Goal: Contribute content

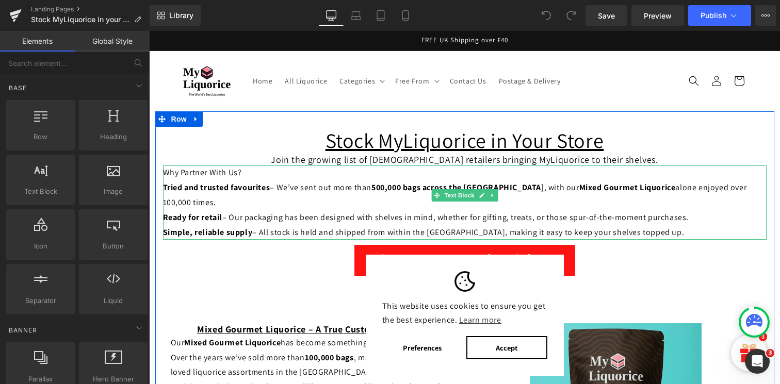
click at [539, 212] on span "– Our packaging has been designed with shelves in mind, whether for gifting, tr…" at bounding box center [455, 217] width 466 height 11
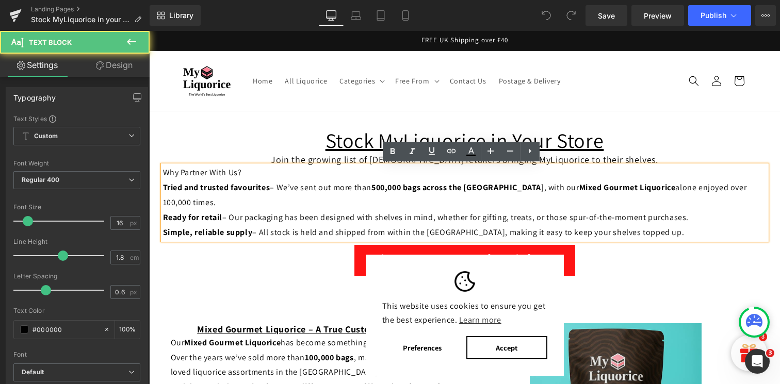
click at [428, 212] on span "– Our packaging has been designed with shelves in mind, whether for gifting, tr…" at bounding box center [455, 217] width 466 height 11
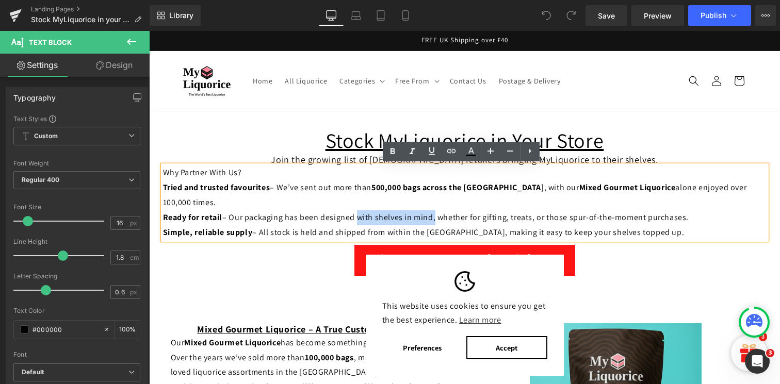
drag, startPoint x: 429, startPoint y: 203, endPoint x: 353, endPoint y: 204, distance: 75.8
click at [353, 212] on span "– Our packaging has been designed with shelves in mind, whether for gifting, tr…" at bounding box center [455, 217] width 466 height 11
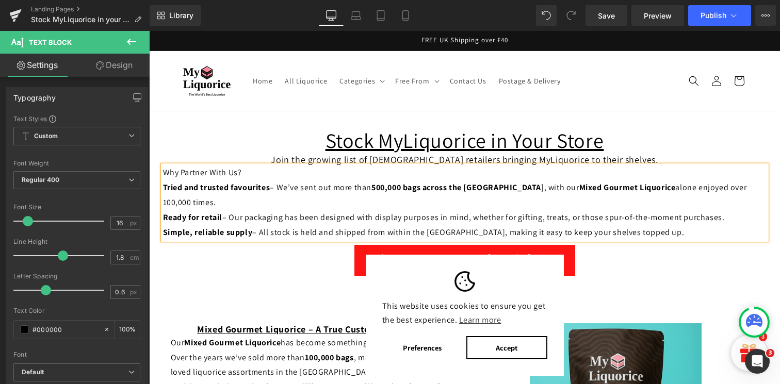
click at [368, 212] on span "– Our packaging has been designed with display purposes in mind, whether for gi…" at bounding box center [473, 217] width 502 height 11
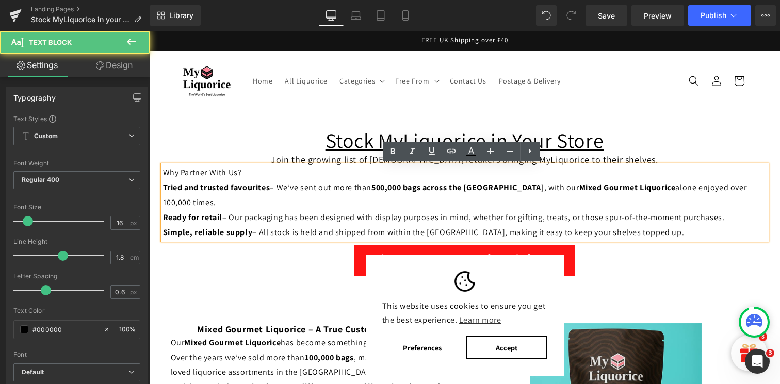
click at [367, 212] on span "– Our packaging has been designed with display purposes in mind, whether for gi…" at bounding box center [473, 217] width 502 height 11
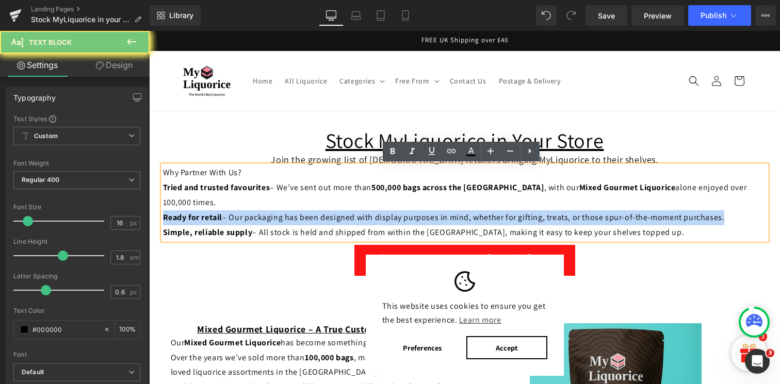
copy undefined "Ready for retail – Our packaging has been designed with display purposes in min…"
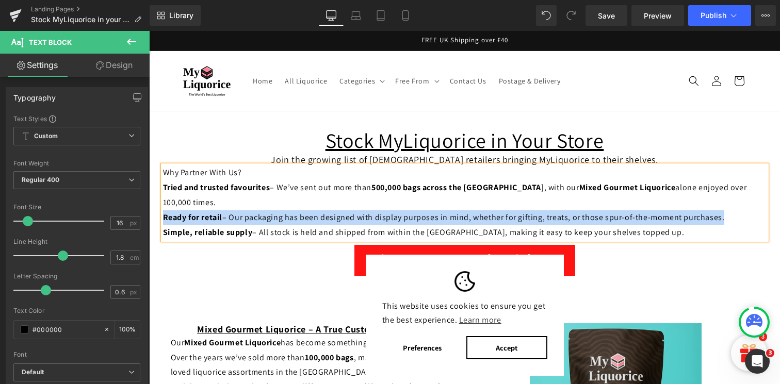
click at [359, 212] on span "– Our packaging has been designed with display purposes in mind, whether for gi…" at bounding box center [473, 217] width 502 height 11
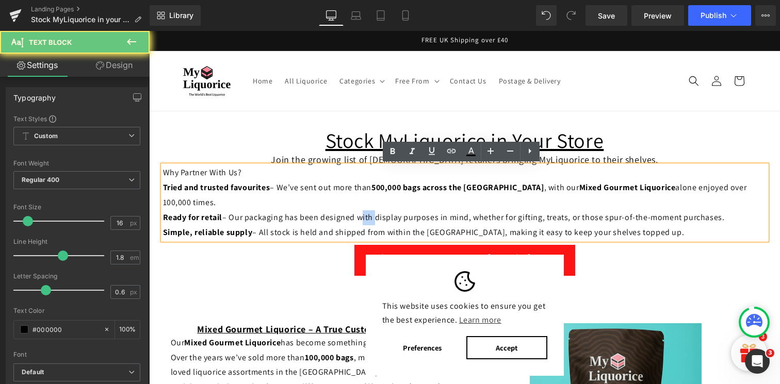
click at [359, 212] on span "– Our packaging has been designed with display purposes in mind, whether for gi…" at bounding box center [473, 217] width 502 height 11
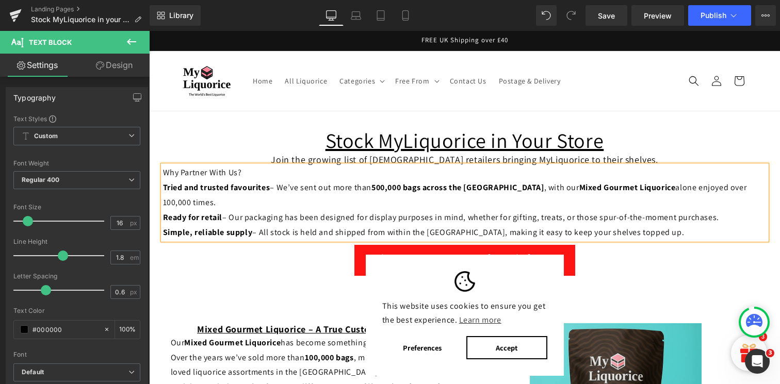
click at [431, 212] on span "– Our packaging has been designed for display purposes in mind, whether for gif…" at bounding box center [470, 217] width 497 height 11
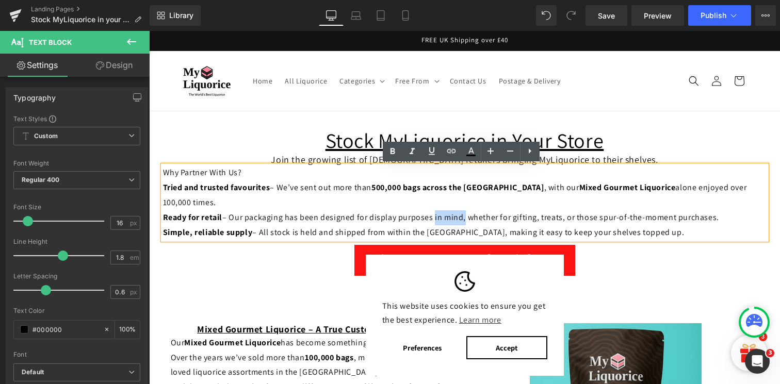
drag, startPoint x: 430, startPoint y: 204, endPoint x: 458, endPoint y: 205, distance: 28.4
click at [459, 212] on span "– Our packaging has been designed for display purposes in mind, whether for gif…" at bounding box center [470, 217] width 497 height 11
drag, startPoint x: 717, startPoint y: 203, endPoint x: 429, endPoint y: 204, distance: 287.3
click at [429, 210] on div "Ready for retail – Our packaging has been designed for display purposes in mind…" at bounding box center [465, 217] width 604 height 15
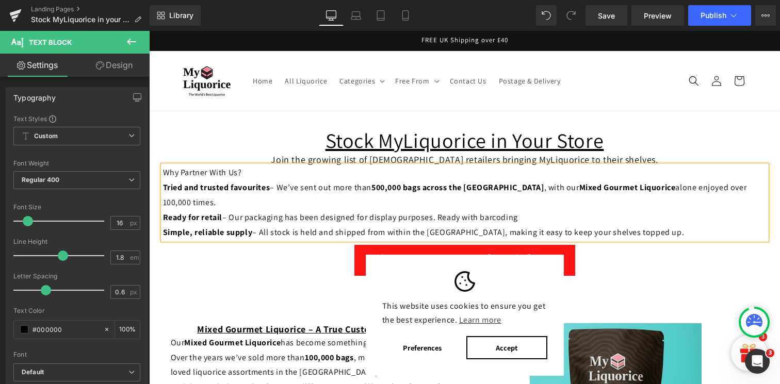
click at [478, 212] on span "– Our packaging has been designed for display purposes. Ready with barcoding" at bounding box center [370, 217] width 296 height 11
click at [544, 210] on div "Ready for retail – Our packaging has been designed for display purposes. Ready …" at bounding box center [465, 217] width 604 height 15
click at [514, 345] on button "Accept" at bounding box center [506, 347] width 80 height 23
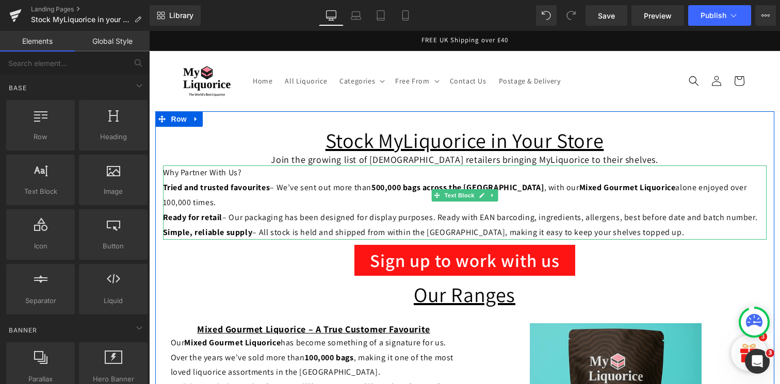
click at [316, 210] on div "Ready for retail – Our packaging has been designed for display purposes. Ready …" at bounding box center [465, 217] width 604 height 15
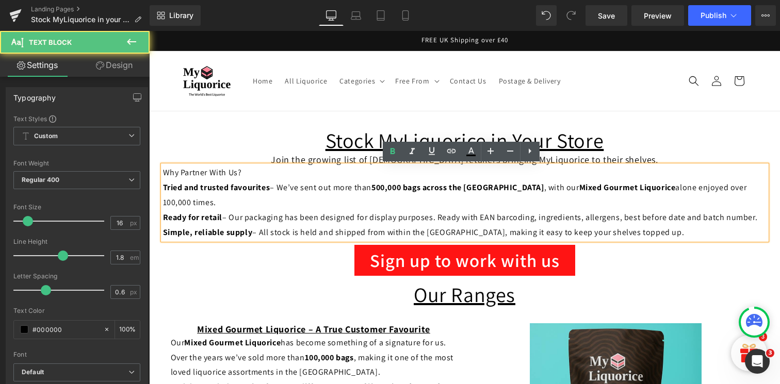
click at [745, 188] on div "Tried and trusted favourites – We’ve sent out more than 500,000 bags across the…" at bounding box center [465, 196] width 604 height 30
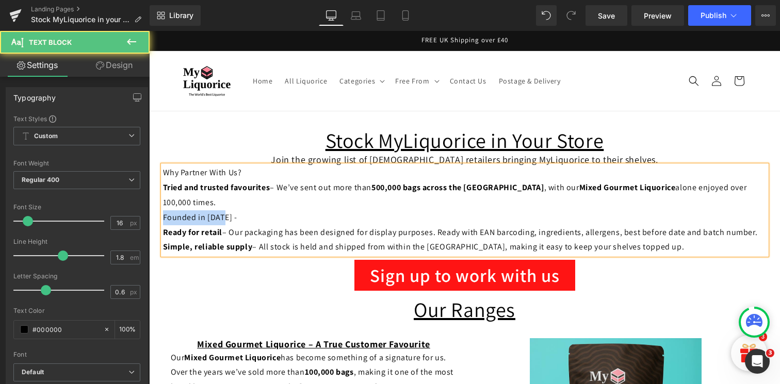
drag, startPoint x: 218, startPoint y: 202, endPoint x: 156, endPoint y: 203, distance: 62.4
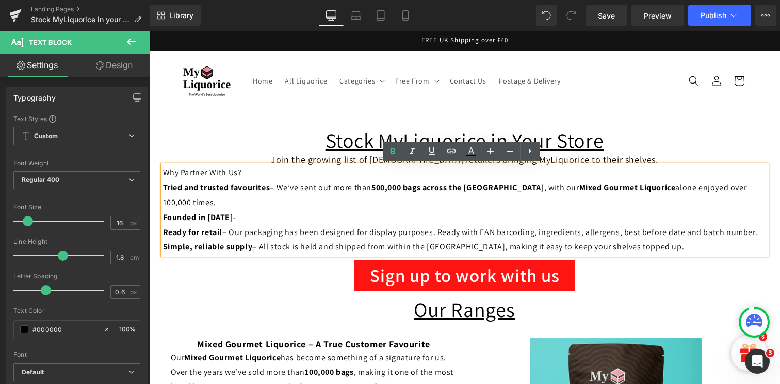
click at [238, 210] on div "Founded in [DATE] -" at bounding box center [465, 217] width 604 height 15
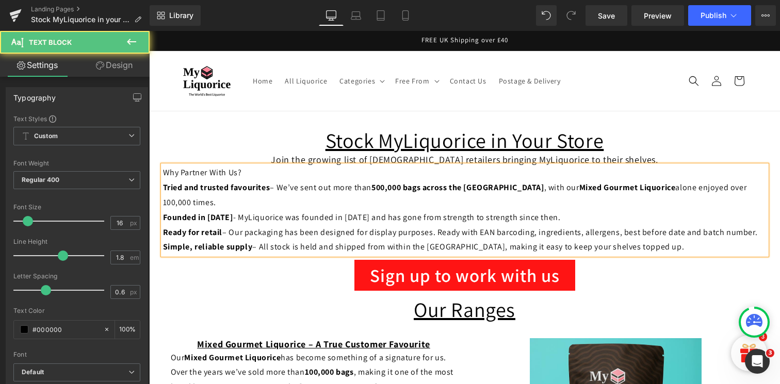
click at [310, 210] on div "Founded in [DATE] - MyLiquorice was founded in [DATE] and has gone from strengt…" at bounding box center [465, 217] width 604 height 15
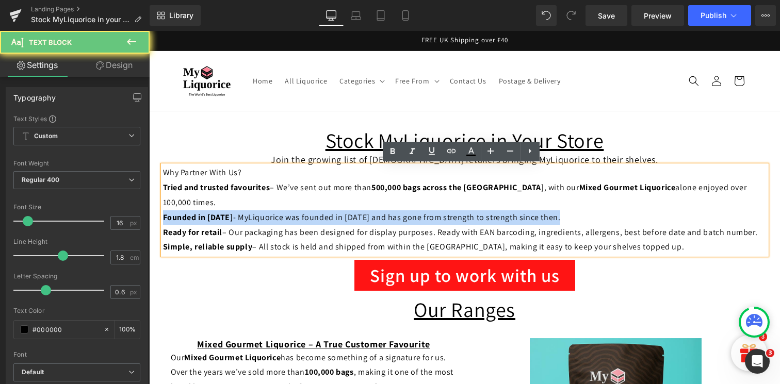
click at [310, 210] on div "Founded in [DATE] - MyLiquorice was founded in [DATE] and has gone from strengt…" at bounding box center [465, 217] width 604 height 15
copy div "Founded in [DATE] - MyLiquorice was founded in [DATE] and has gone from strengt…"
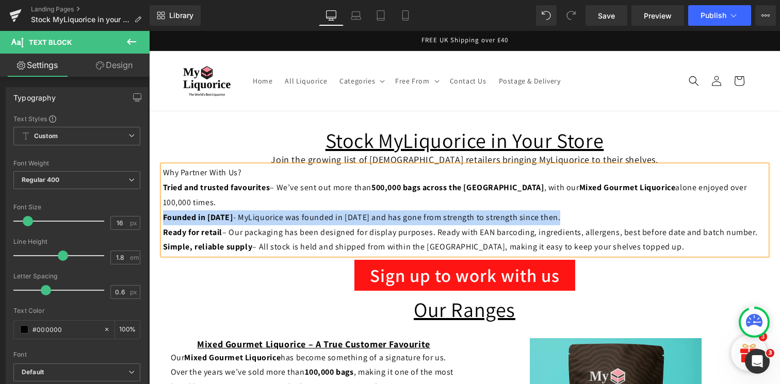
click at [220, 212] on strong "Founded in [DATE]" at bounding box center [198, 217] width 70 height 11
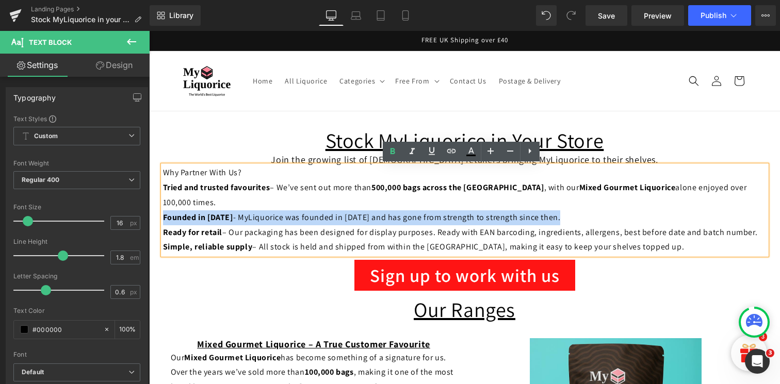
drag, startPoint x: 222, startPoint y: 203, endPoint x: 167, endPoint y: 203, distance: 55.2
click at [167, 210] on div "Founded in [DATE] - MyLiquorice was founded in [DATE] and has gone from strengt…" at bounding box center [465, 217] width 604 height 15
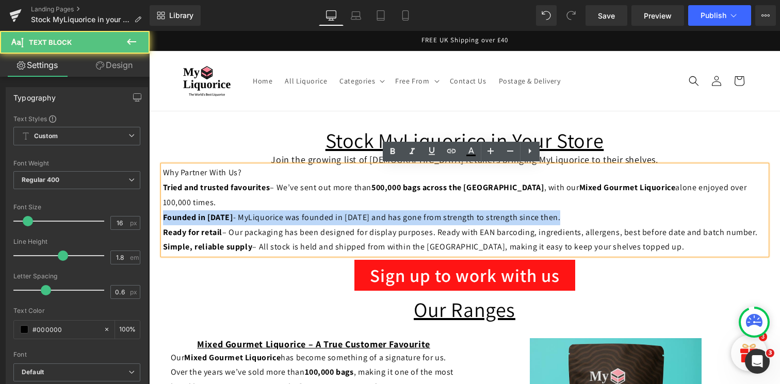
click at [167, 212] on strong "Founded in [DATE]" at bounding box center [198, 217] width 70 height 11
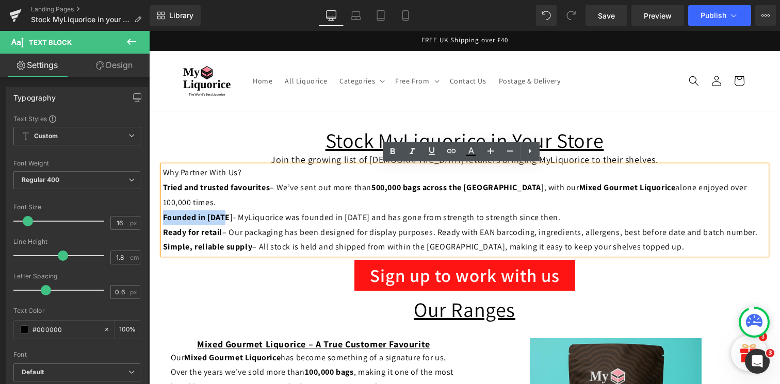
drag, startPoint x: 161, startPoint y: 203, endPoint x: 222, endPoint y: 204, distance: 61.4
click at [222, 210] on div "Founded in [DATE] - MyLiquorice was founded in [DATE] and has gone from strengt…" at bounding box center [465, 217] width 604 height 15
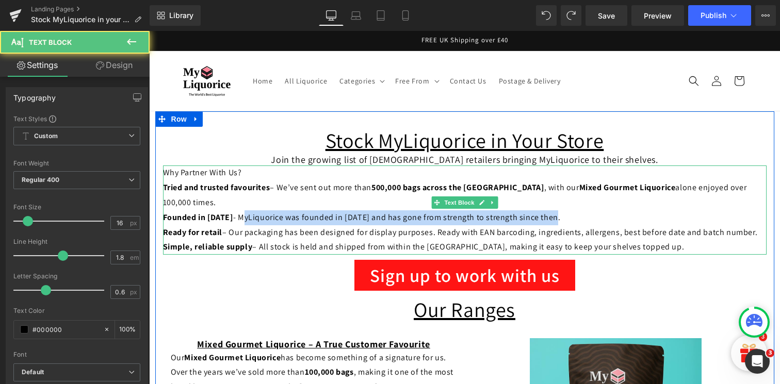
drag, startPoint x: 232, startPoint y: 202, endPoint x: 543, endPoint y: 202, distance: 311.1
click at [543, 210] on div "Founded in [DATE] - MyLiquorice was founded in [DATE] and has gone from strengt…" at bounding box center [465, 217] width 604 height 15
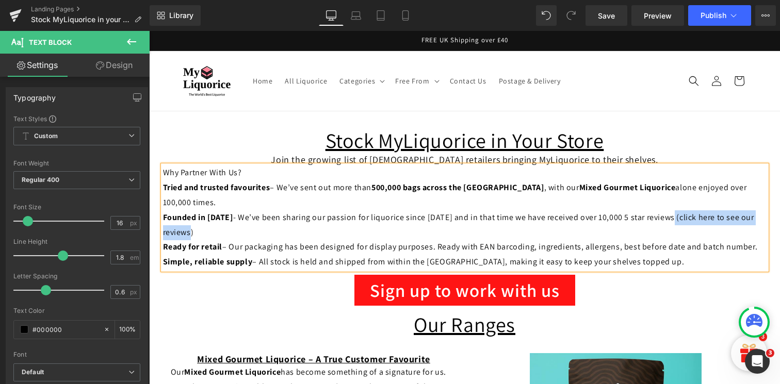
drag, startPoint x: 247, startPoint y: 217, endPoint x: 659, endPoint y: 205, distance: 412.9
click at [659, 210] on div "Founded in [DATE] - We’ve been sharing our passion for liquorice since [DATE] a…" at bounding box center [465, 225] width 604 height 30
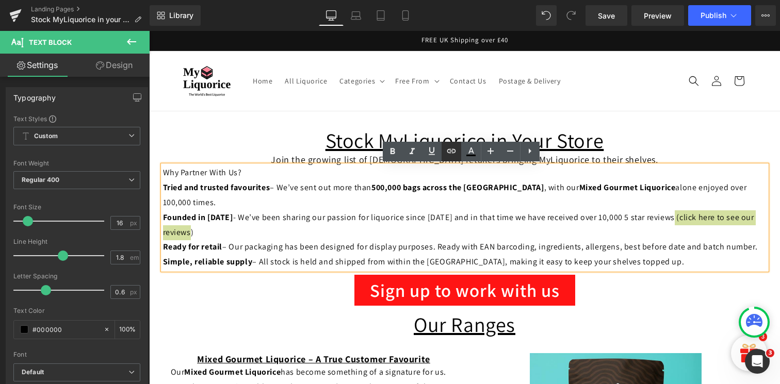
click at [451, 152] on icon at bounding box center [451, 151] width 12 height 12
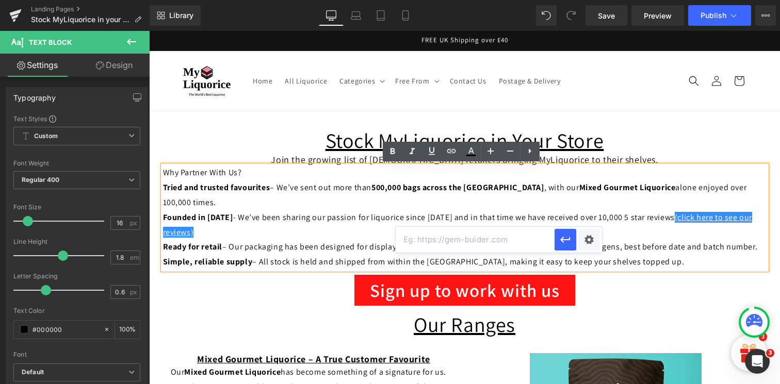
click at [443, 248] on input "text" at bounding box center [475, 240] width 159 height 26
paste input "[URL][DOMAIN_NAME]"
type input "[URL][DOMAIN_NAME]"
click at [566, 241] on icon "button" at bounding box center [565, 240] width 12 height 12
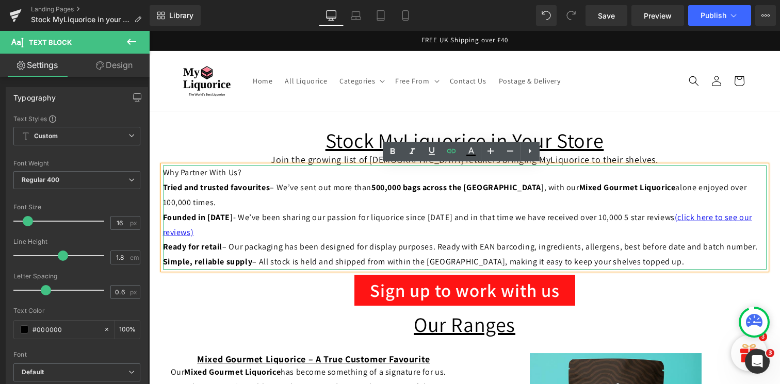
click at [548, 210] on div "Founded in [DATE] - We’ve been sharing our passion for liquorice since [DATE] a…" at bounding box center [465, 225] width 604 height 30
click at [718, 20] on button "Publish" at bounding box center [719, 15] width 63 height 21
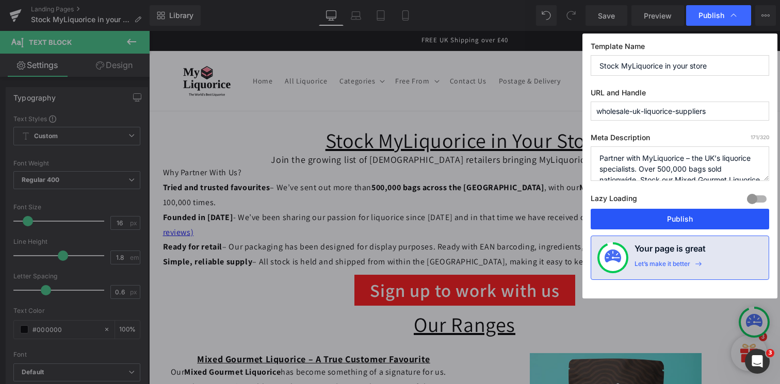
click at [649, 223] on button "Publish" at bounding box center [680, 219] width 178 height 21
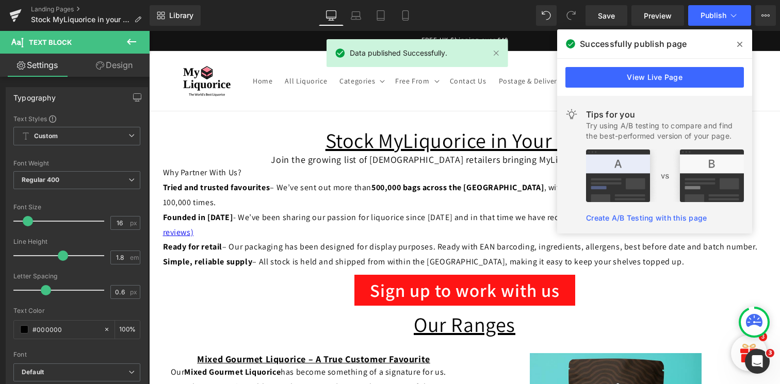
drag, startPoint x: 741, startPoint y: 45, endPoint x: 584, endPoint y: 33, distance: 157.8
click at [741, 45] on icon at bounding box center [739, 44] width 5 height 8
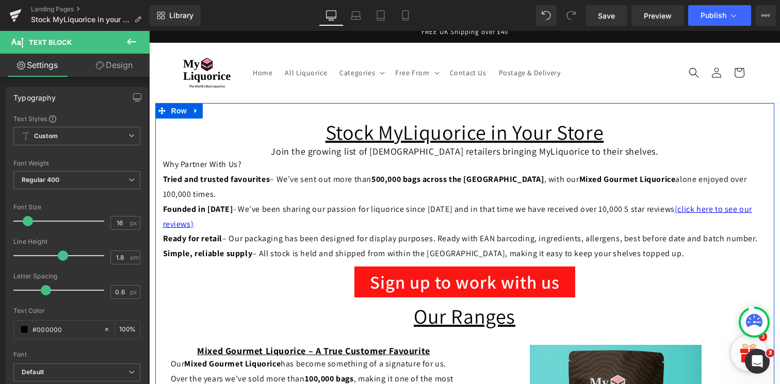
scroll to position [224, 0]
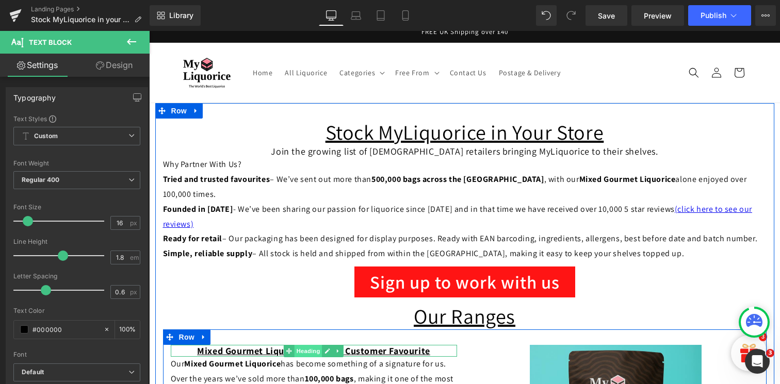
click at [311, 345] on span "Heading" at bounding box center [309, 351] width 28 height 12
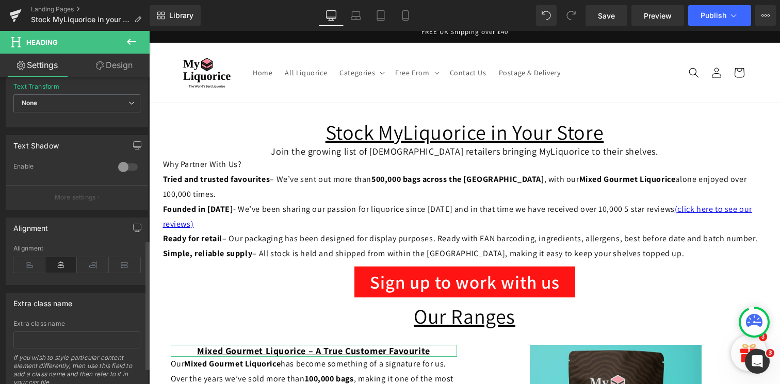
scroll to position [394, 0]
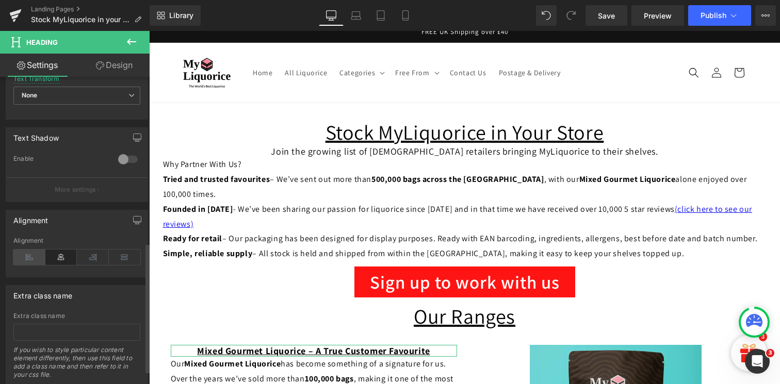
click at [25, 254] on icon at bounding box center [29, 257] width 32 height 15
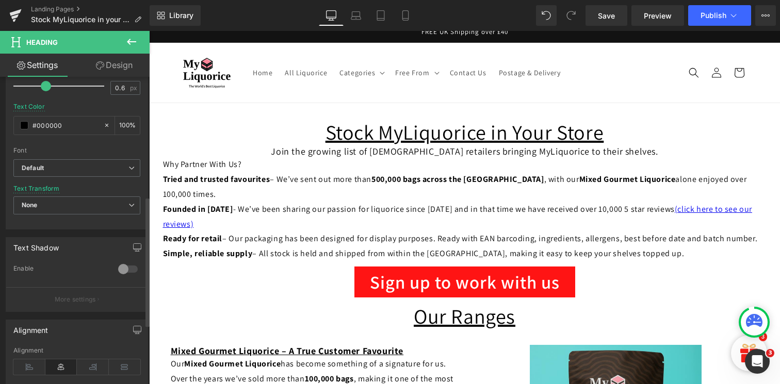
scroll to position [300, 0]
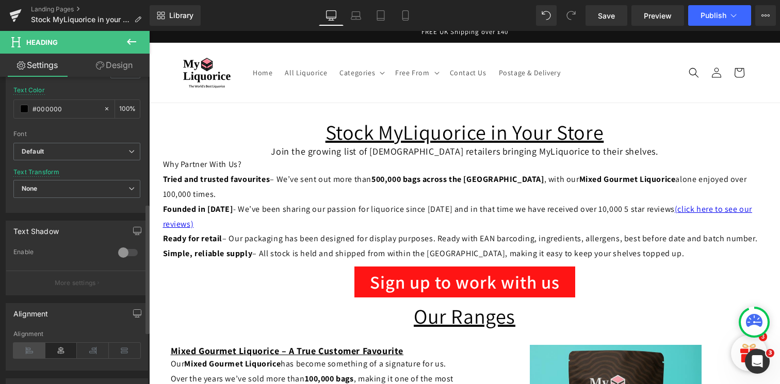
click at [26, 356] on icon at bounding box center [29, 350] width 32 height 15
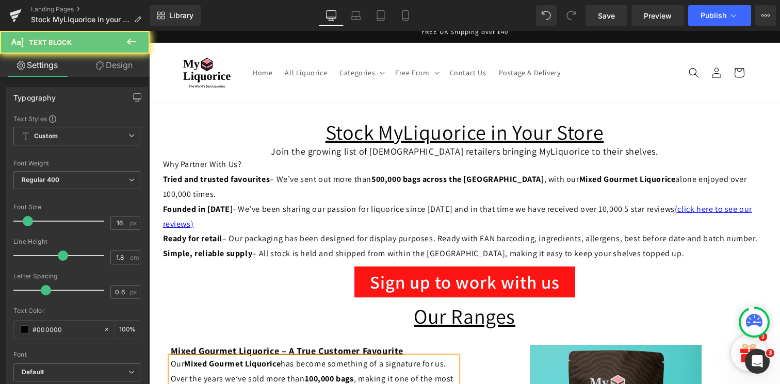
copy div "Our Mixed Gourmet Liquorice has become something of a signature for us. Over th…"
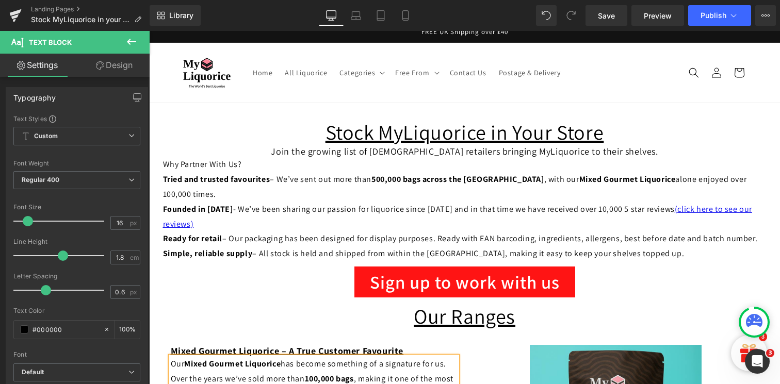
paste div
click at [720, 10] on button "Publish" at bounding box center [719, 15] width 63 height 21
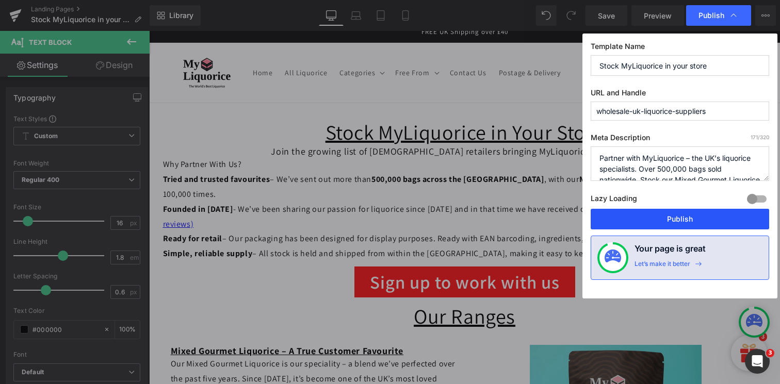
drag, startPoint x: 639, startPoint y: 223, endPoint x: 490, endPoint y: 192, distance: 152.3
click at [639, 223] on button "Publish" at bounding box center [680, 219] width 178 height 21
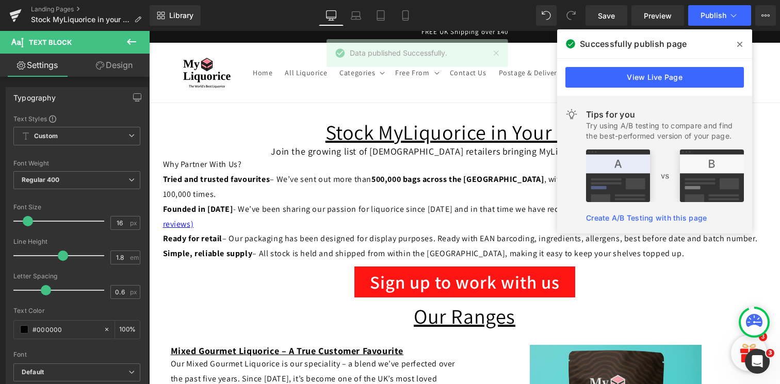
drag, startPoint x: 742, startPoint y: 39, endPoint x: 593, endPoint y: 8, distance: 152.3
click at [742, 39] on span at bounding box center [739, 44] width 17 height 17
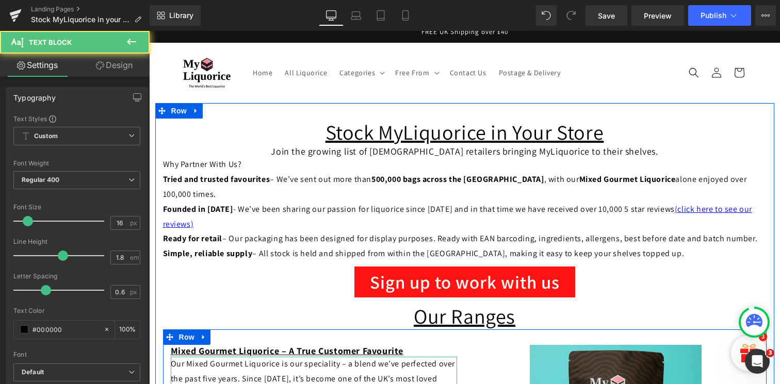
drag, startPoint x: 349, startPoint y: 216, endPoint x: 339, endPoint y: 196, distance: 22.2
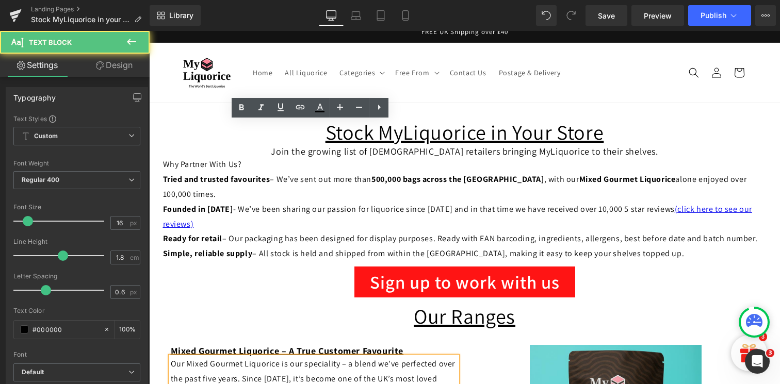
drag, startPoint x: 532, startPoint y: 351, endPoint x: 546, endPoint y: 367, distance: 21.2
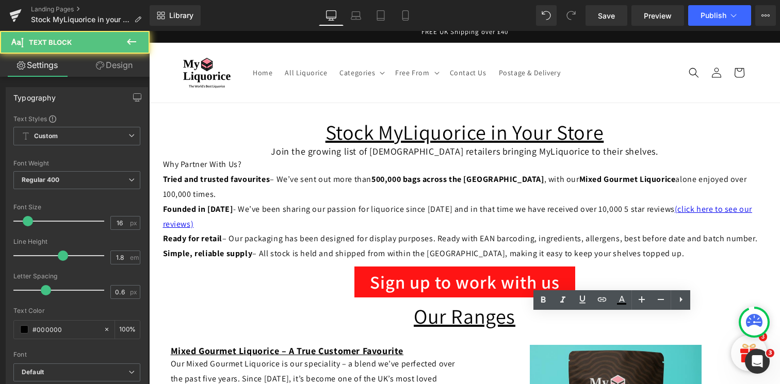
drag, startPoint x: 538, startPoint y: 349, endPoint x: 567, endPoint y: 364, distance: 32.3
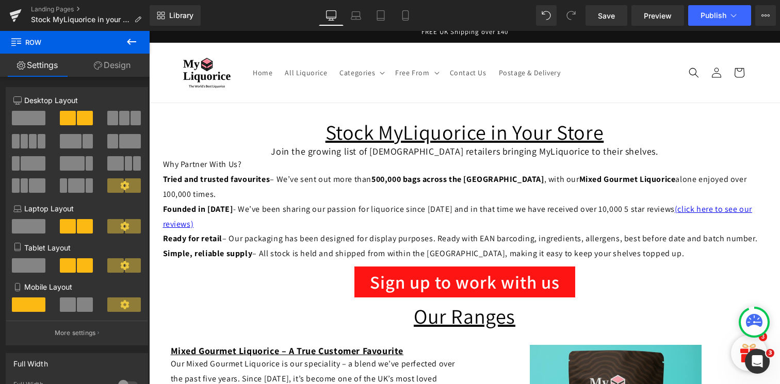
scroll to position [650, 0]
click at [712, 19] on span "Publish" at bounding box center [714, 15] width 26 height 8
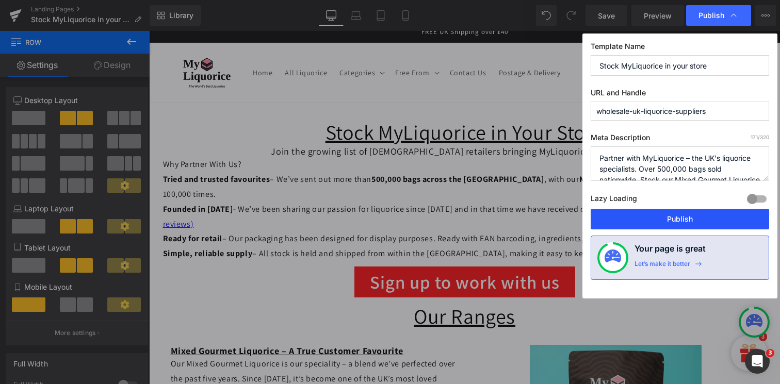
click at [644, 221] on button "Publish" at bounding box center [680, 219] width 178 height 21
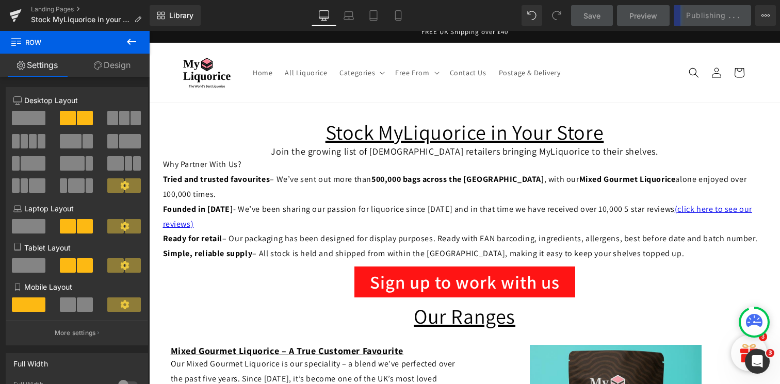
scroll to position [0, 0]
